Goal: Entertainment & Leisure: Consume media (video, audio)

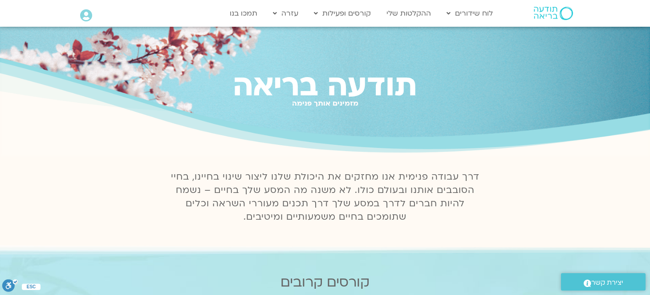
click at [87, 15] on icon at bounding box center [86, 15] width 12 height 12
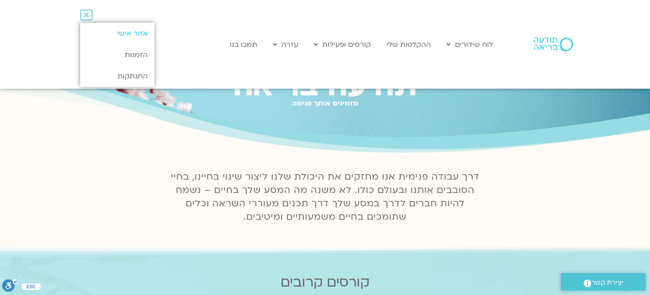
click at [107, 31] on link "אזור אישי" at bounding box center [117, 33] width 74 height 21
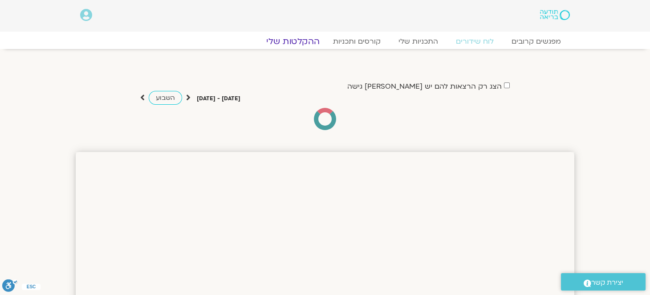
click at [290, 40] on link "ההקלטות שלי" at bounding box center [293, 41] width 75 height 11
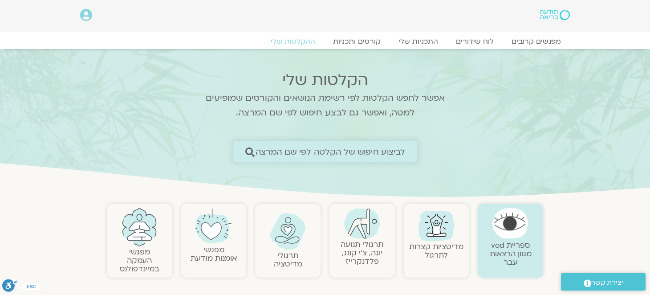
click at [250, 149] on icon at bounding box center [249, 151] width 9 height 9
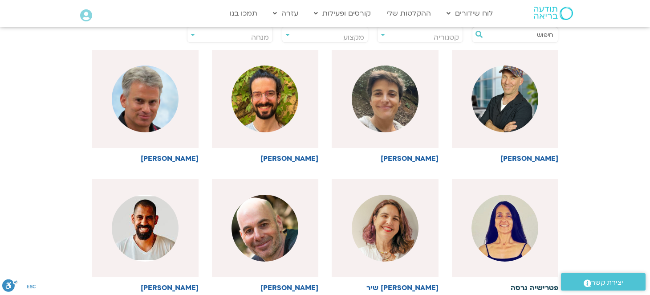
scroll to position [44, 0]
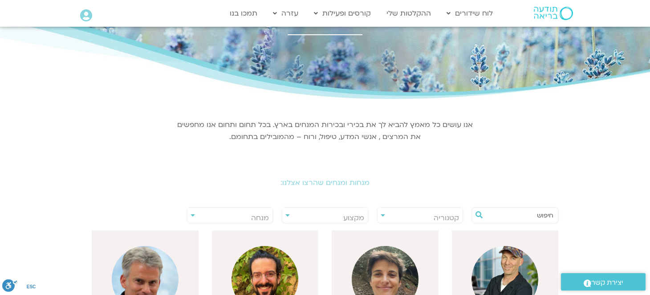
click at [546, 213] on input "text" at bounding box center [520, 215] width 68 height 15
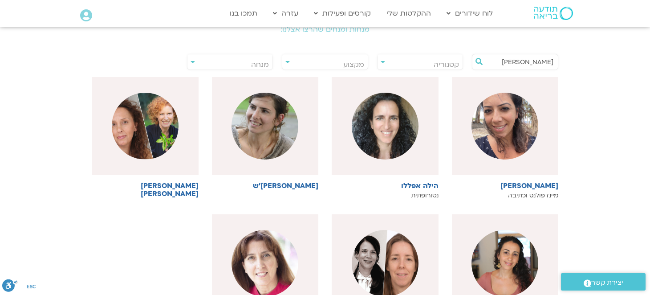
scroll to position [222, 0]
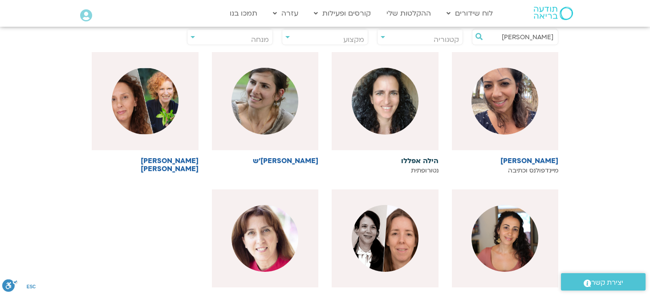
type input "הילה"
click at [393, 118] on img at bounding box center [385, 101] width 67 height 67
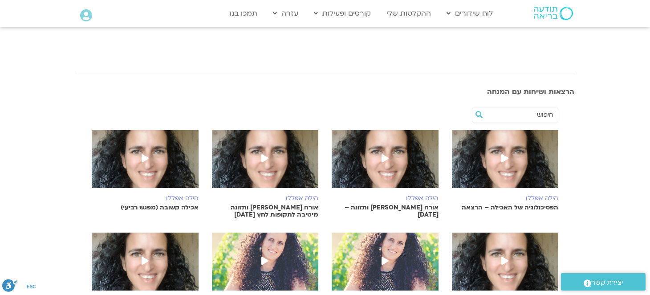
scroll to position [311, 0]
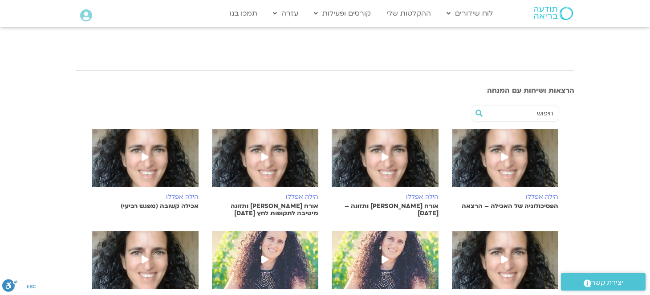
click at [492, 167] on img at bounding box center [505, 162] width 107 height 67
